Goal: Task Accomplishment & Management: Complete application form

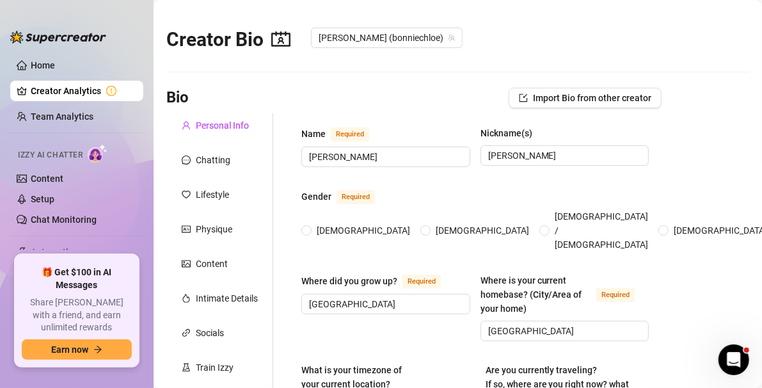
radio input "true"
type input "[DATE]"
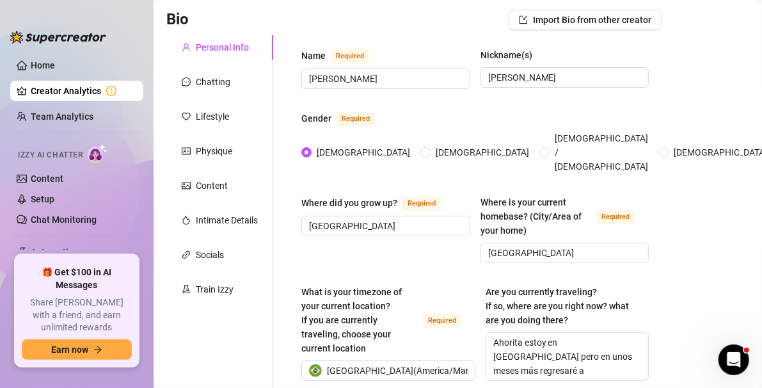
scroll to position [34, 0]
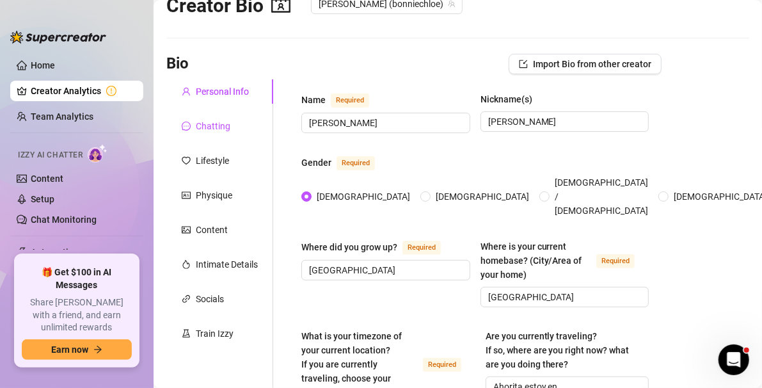
click at [217, 124] on div "Chatting" at bounding box center [213, 126] width 35 height 14
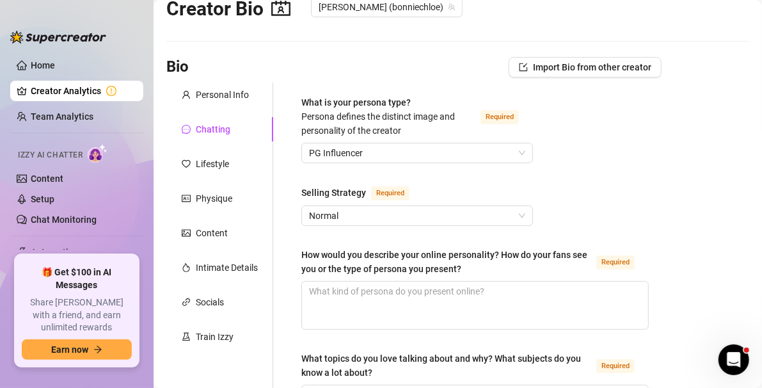
scroll to position [0, 0]
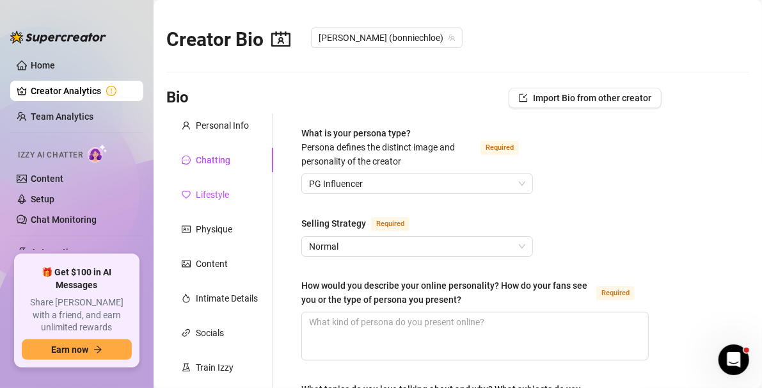
click at [217, 189] on div "Lifestyle" at bounding box center [212, 194] width 33 height 14
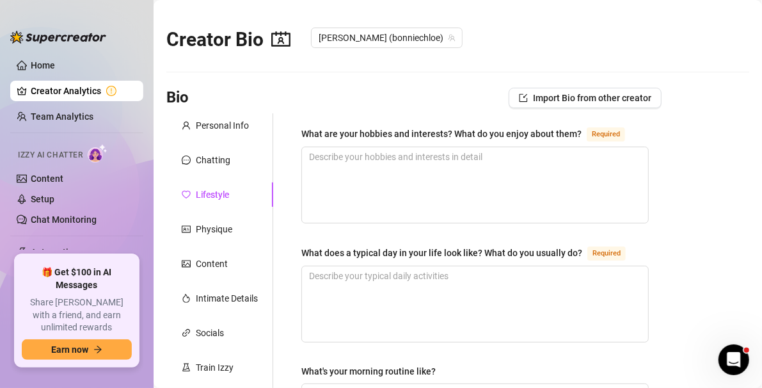
click at [222, 226] on div "Physique" at bounding box center [214, 229] width 36 height 14
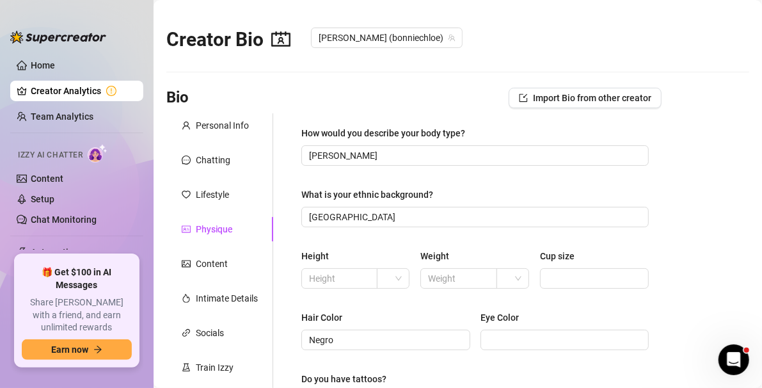
click at [281, 260] on div "How would you describe your body type? [PERSON_NAME] What is your ethnic backgr…" at bounding box center [467, 338] width 388 height 450
click at [214, 270] on div "Content" at bounding box center [212, 263] width 32 height 14
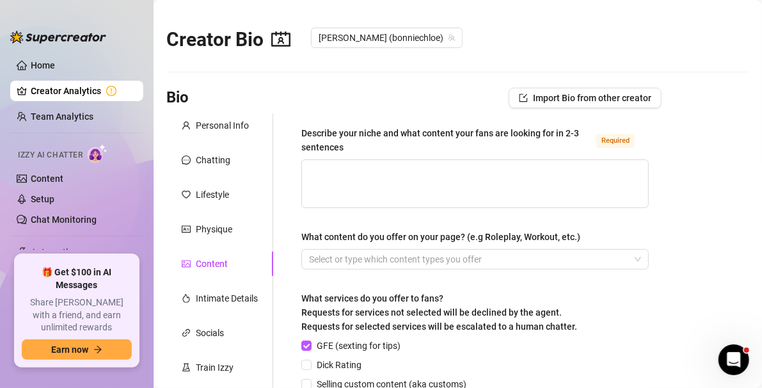
click at [285, 292] on div "Describe your niche and what content your fans are looking for in 2-3 sentences…" at bounding box center [467, 336] width 388 height 446
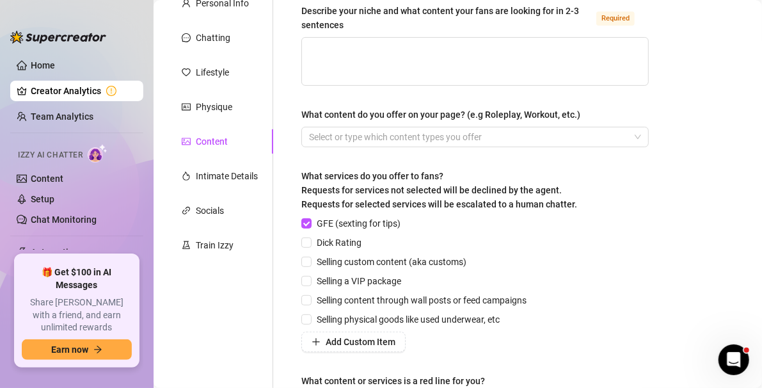
scroll to position [104, 0]
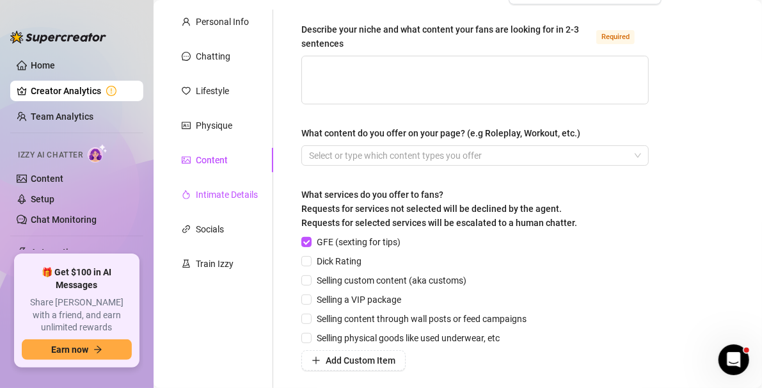
click at [221, 198] on div "Intimate Details" at bounding box center [227, 194] width 62 height 14
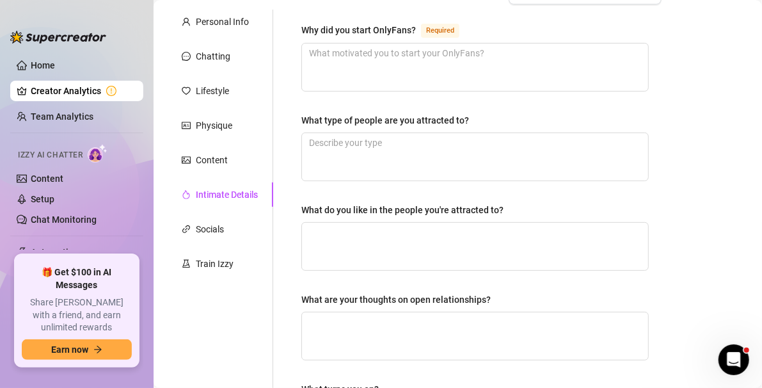
click at [283, 236] on div "Why did you start OnlyFans? Required What type of people are you attracted to? …" at bounding box center [467, 331] width 388 height 643
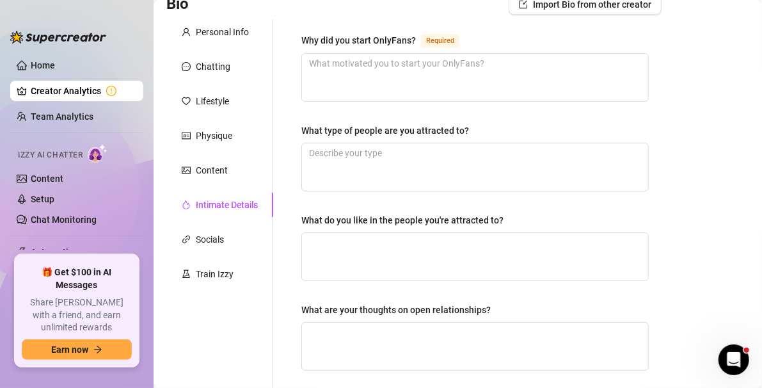
scroll to position [78, 0]
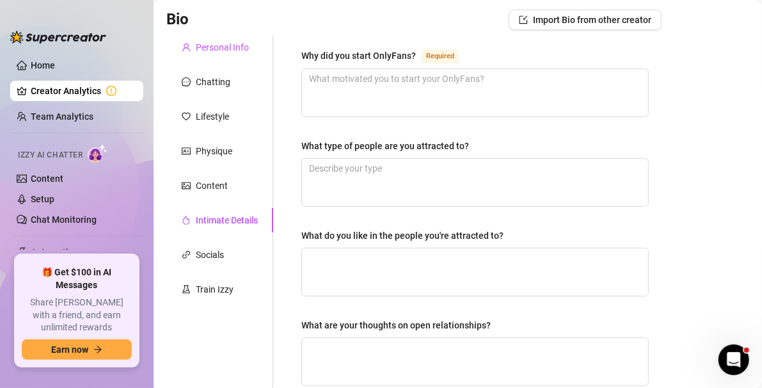
click at [222, 43] on div "Personal Info" at bounding box center [222, 47] width 53 height 14
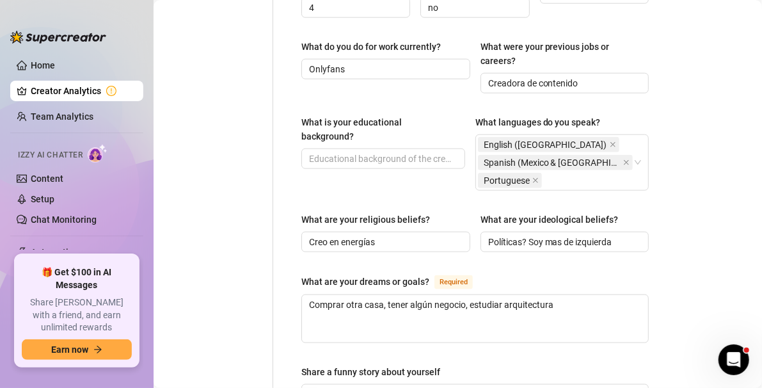
scroll to position [0, 0]
